Goal: Transaction & Acquisition: Purchase product/service

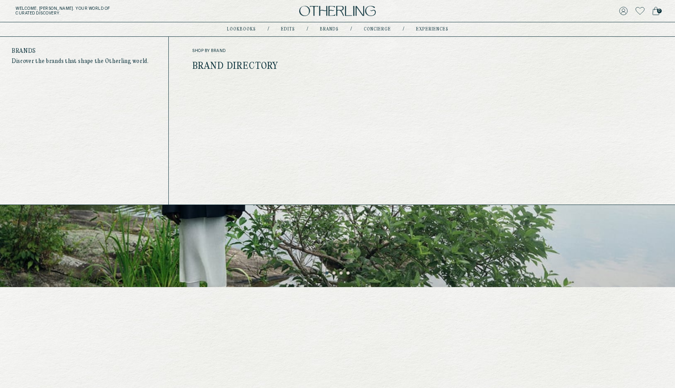
click at [254, 60] on div "shop by brand Brand Directory" at bounding box center [270, 59] width 157 height 22
click at [253, 63] on link "Brand Directory" at bounding box center [235, 66] width 86 height 10
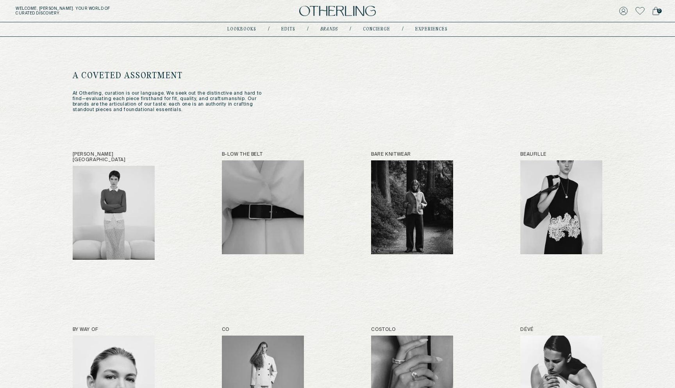
click at [318, 12] on img at bounding box center [337, 11] width 77 height 11
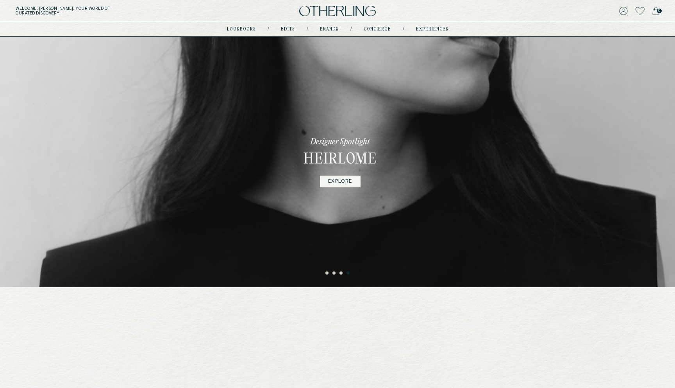
click at [327, 274] on button "1" at bounding box center [327, 273] width 4 height 4
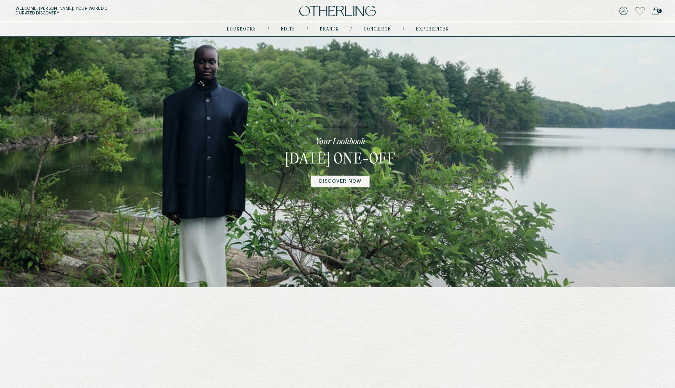
click at [332, 187] on link "DISCOVER NOW" at bounding box center [340, 181] width 59 height 12
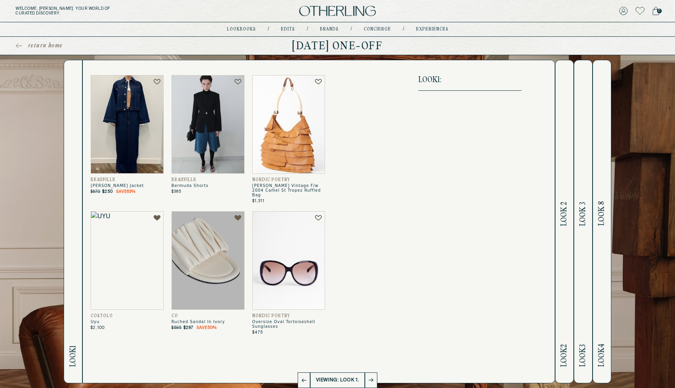
click at [312, 121] on img at bounding box center [288, 124] width 73 height 98
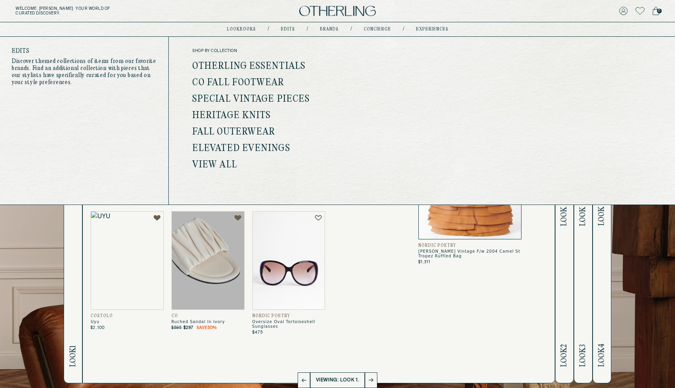
click at [249, 78] on link "Co Fall Footwear" at bounding box center [238, 83] width 92 height 10
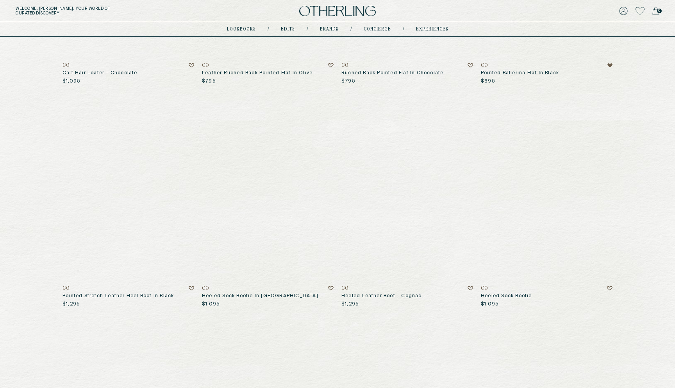
scroll to position [519, 0]
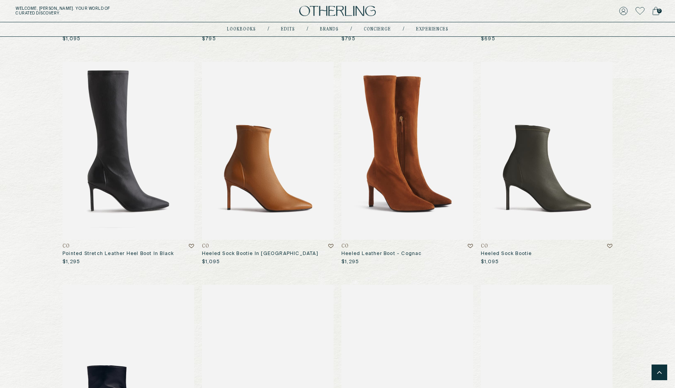
click at [408, 141] on img at bounding box center [407, 151] width 132 height 178
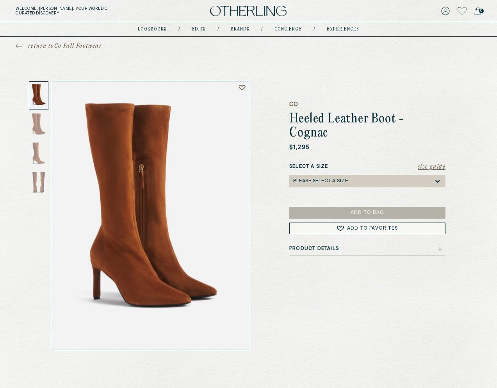
click at [46, 46] on span "return to Co Fall Footwear" at bounding box center [65, 46] width 74 height 8
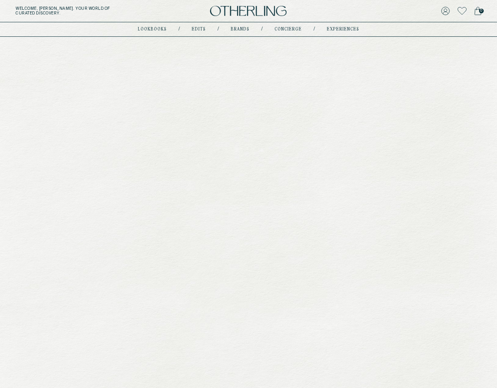
scroll to position [519, 0]
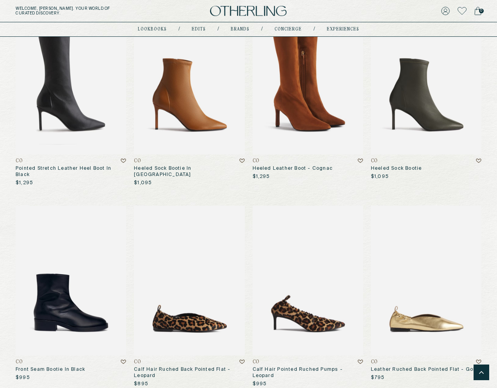
click at [323, 99] on img at bounding box center [308, 79] width 111 height 149
